Goal: Find specific page/section: Find specific page/section

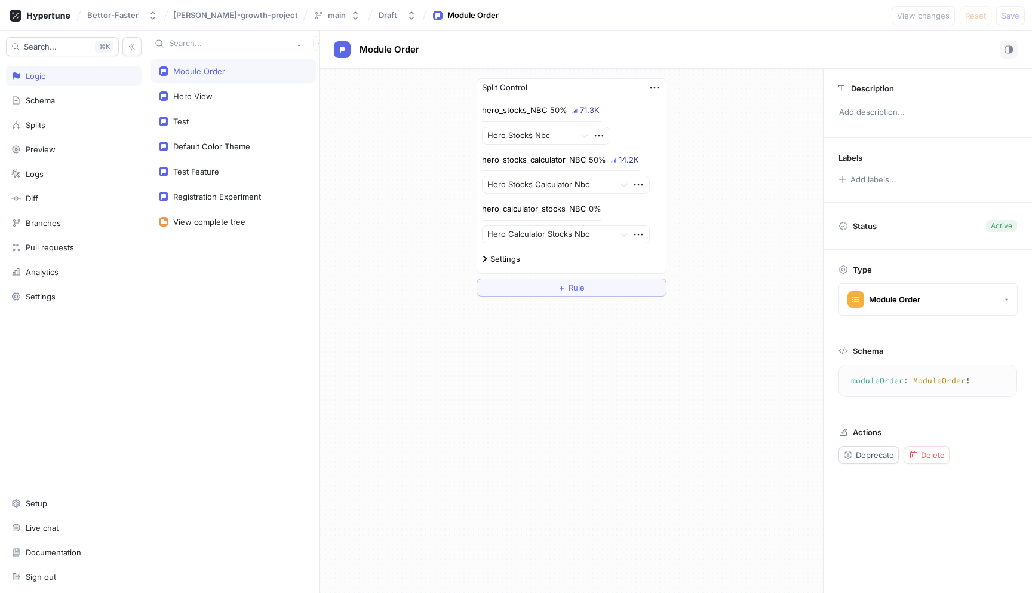
click at [619, 158] on div "14.2K" at bounding box center [629, 160] width 20 height 8
drag, startPoint x: 619, startPoint y: 158, endPoint x: 628, endPoint y: 158, distance: 9.0
click at [628, 158] on div "14.2K" at bounding box center [629, 160] width 20 height 8
click at [585, 110] on div "71.3K" at bounding box center [590, 110] width 20 height 8
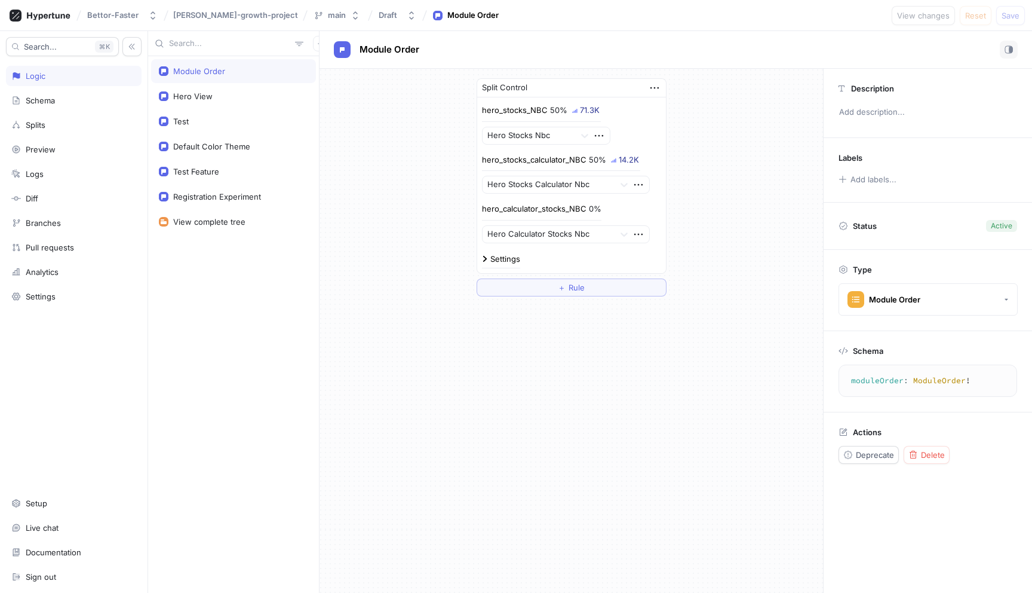
click at [631, 160] on div "14.2K" at bounding box center [629, 160] width 20 height 8
drag, startPoint x: 631, startPoint y: 160, endPoint x: 351, endPoint y: 90, distance: 289.3
click at [576, 160] on div "hero_stocks_calculator_NBC 50% 14.2K" at bounding box center [561, 162] width 158 height 17
click at [667, 33] on div "Module Order" at bounding box center [676, 50] width 713 height 38
click at [233, 198] on div "Registration Experiment" at bounding box center [217, 197] width 88 height 10
